Goal: Use online tool/utility: Utilize a website feature to perform a specific function

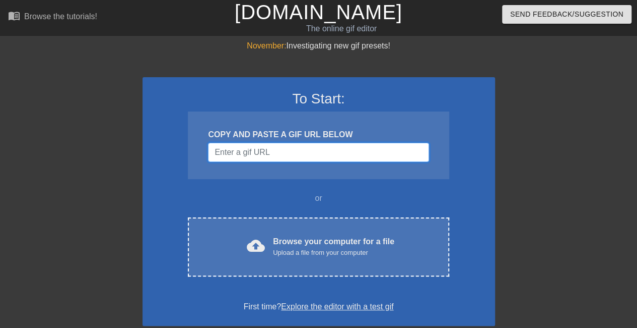
click at [335, 157] on input "Username" at bounding box center [318, 152] width 221 height 19
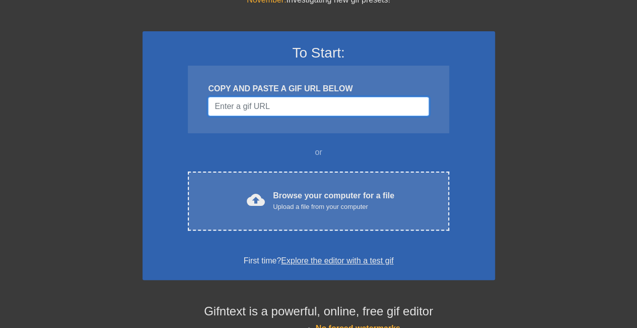
scroll to position [52, 0]
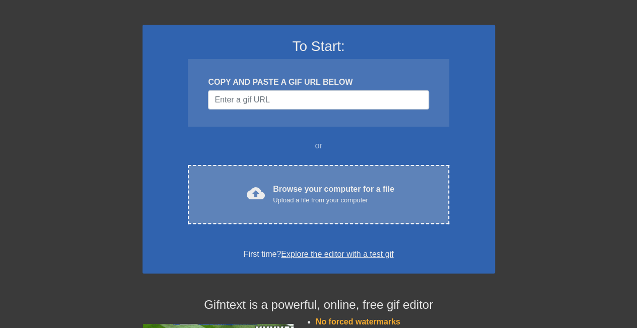
click at [315, 188] on div "Browse your computer for a file Upload a file from your computer" at bounding box center [333, 194] width 121 height 22
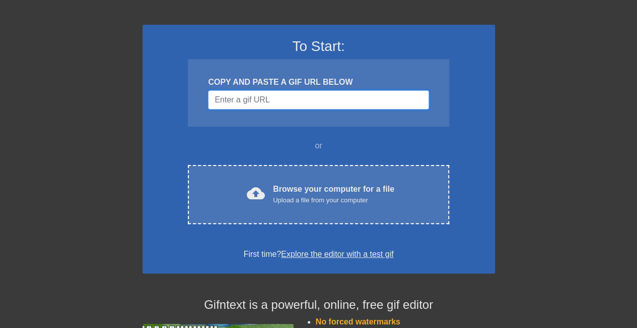
click at [309, 103] on input "Username" at bounding box center [318, 99] width 221 height 19
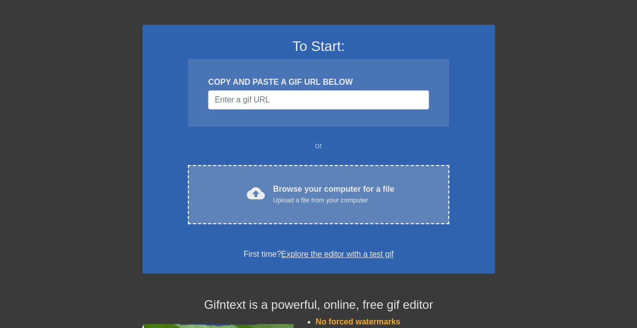
click at [270, 206] on div "cloud_upload Browse your computer for a file Upload a file from your computer C…" at bounding box center [318, 194] width 261 height 59
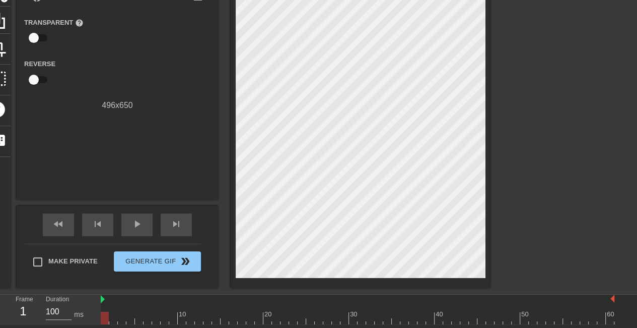
scroll to position [95, 17]
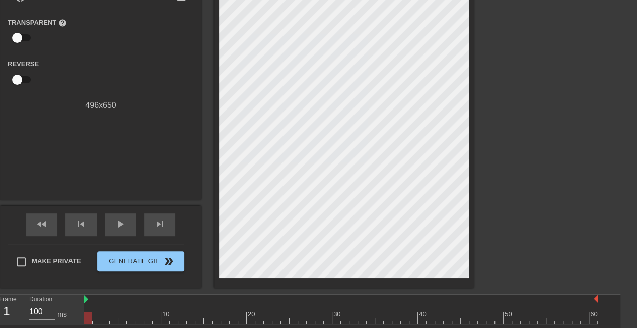
drag, startPoint x: 122, startPoint y: 312, endPoint x: 48, endPoint y: 294, distance: 76.2
click at [48, 294] on div "Frame 1 Duration 100 ms 10 20 30 40 50 60" at bounding box center [301, 309] width 637 height 30
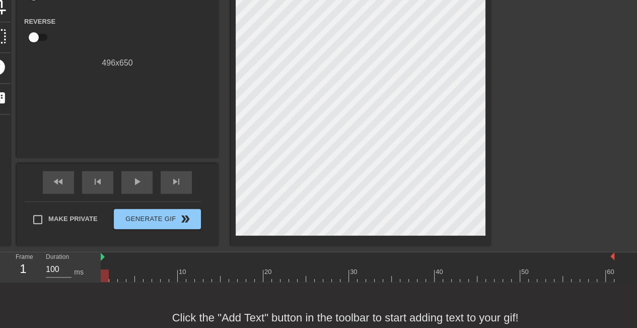
scroll to position [140, 0]
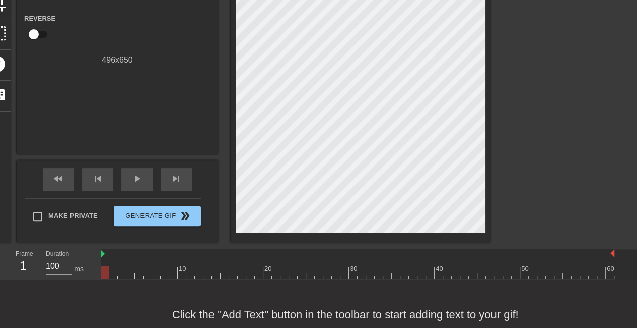
click at [246, 276] on div at bounding box center [358, 272] width 514 height 13
drag, startPoint x: 133, startPoint y: 270, endPoint x: 73, endPoint y: 273, distance: 60.5
click at [73, 273] on div "Frame 1 Duration 100 ms 10 20 30 40 50 60" at bounding box center [318, 264] width 637 height 30
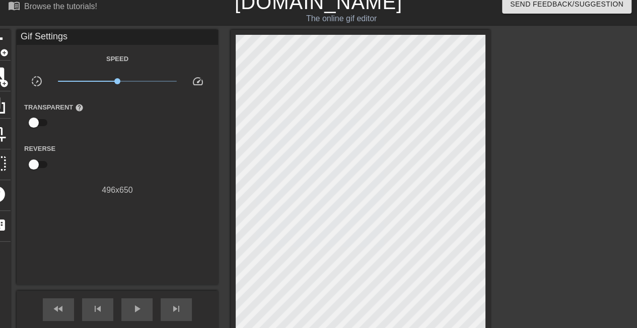
scroll to position [0, 0]
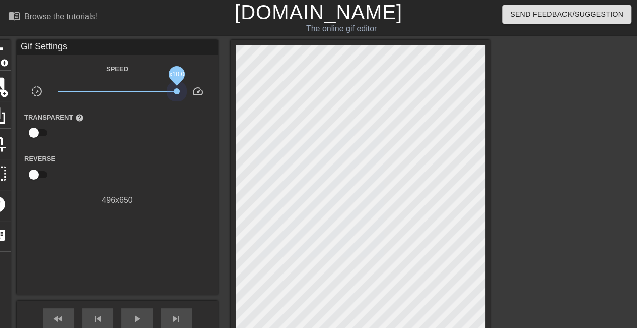
drag, startPoint x: 116, startPoint y: 90, endPoint x: 206, endPoint y: 90, distance: 89.2
click at [206, 90] on div "slow_motion_video x10.0 speed" at bounding box center [118, 93] width 202 height 16
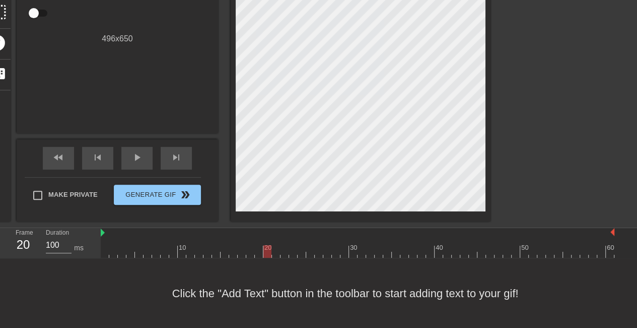
drag, startPoint x: 253, startPoint y: 239, endPoint x: 195, endPoint y: 231, distance: 59.5
click at [195, 231] on div "10 20 30 40 50 60" at bounding box center [358, 243] width 514 height 30
click at [65, 244] on input "99" at bounding box center [59, 245] width 26 height 16
click at [66, 246] on input "98" at bounding box center [59, 245] width 26 height 16
click at [66, 239] on input "99" at bounding box center [59, 245] width 26 height 16
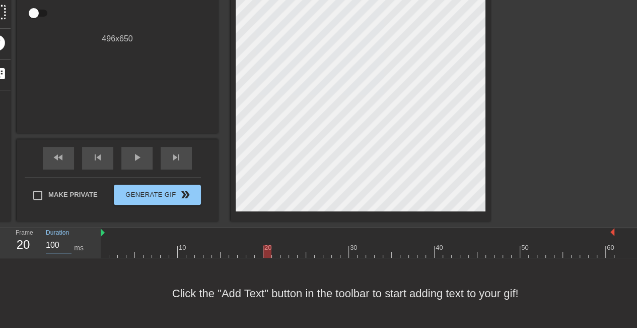
type input "100"
click at [66, 241] on input "100" at bounding box center [59, 245] width 26 height 16
drag, startPoint x: 184, startPoint y: 254, endPoint x: 614, endPoint y: 229, distance: 430.1
click at [614, 229] on div "10 20 30 40 50 60" at bounding box center [358, 243] width 514 height 30
